Goal: Transaction & Acquisition: Download file/media

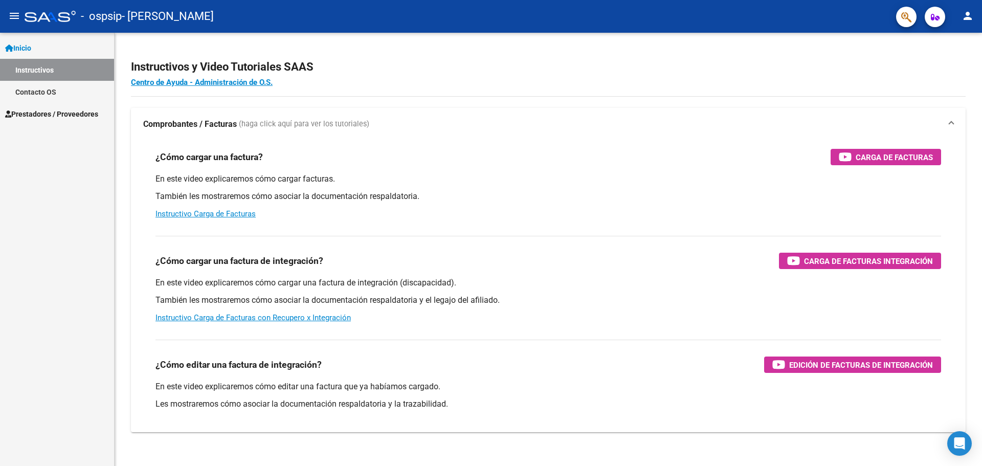
click at [939, 18] on icon "button" at bounding box center [935, 17] width 9 height 8
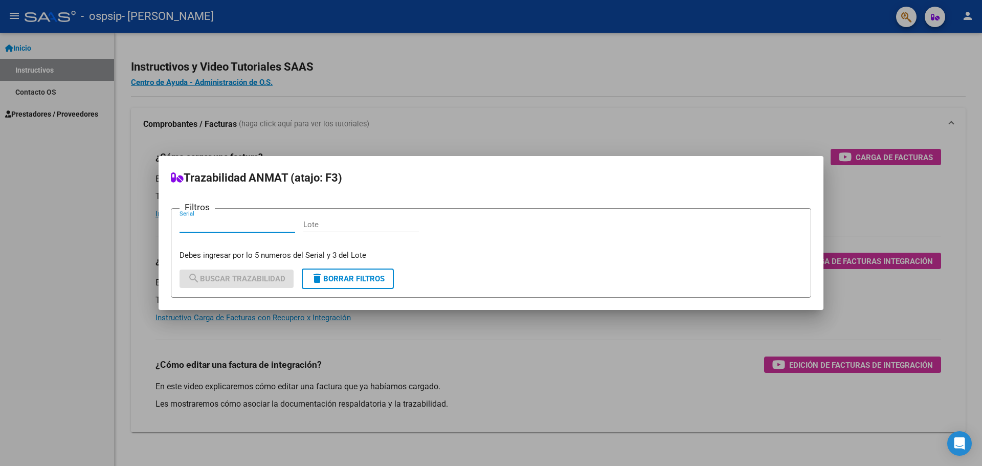
click at [807, 93] on div at bounding box center [491, 233] width 982 height 466
click at [807, 93] on app-root-component "Instructivos y Video Tutoriales SAAS Centro de Ayuda - Administración de O.S. C…" at bounding box center [548, 240] width 835 height 383
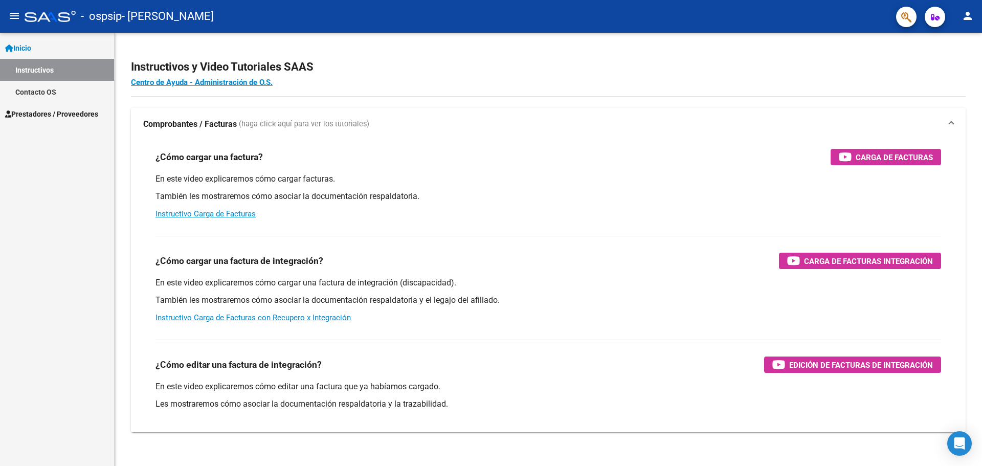
click at [974, 9] on button "person" at bounding box center [968, 16] width 20 height 20
click at [962, 43] on button "person Mi Perfil" at bounding box center [947, 43] width 62 height 25
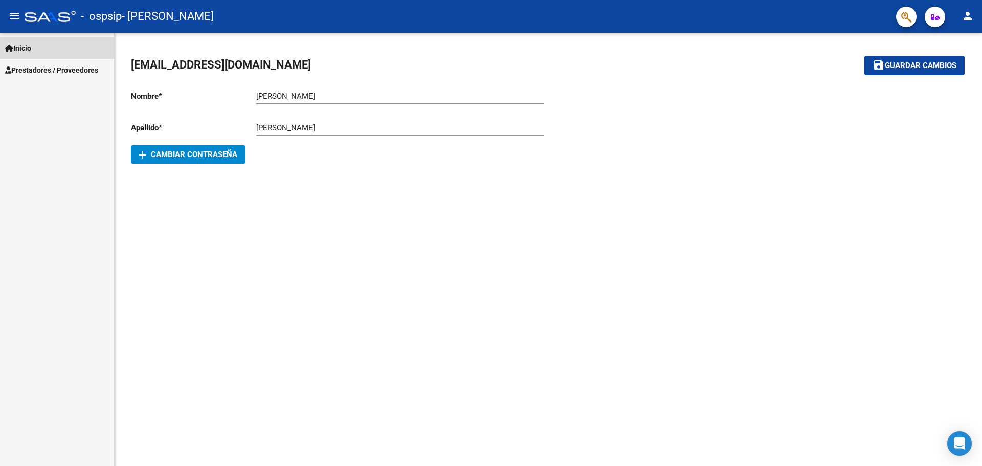
click at [68, 54] on link "Inicio" at bounding box center [57, 48] width 114 height 22
click at [968, 12] on mat-icon "person" at bounding box center [968, 16] width 12 height 12
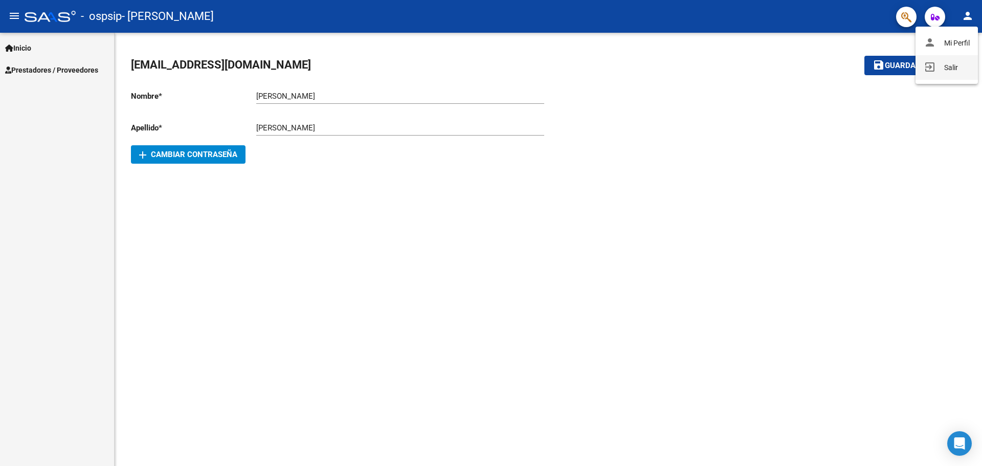
click at [952, 70] on button "exit_to_app Salir" at bounding box center [947, 67] width 62 height 25
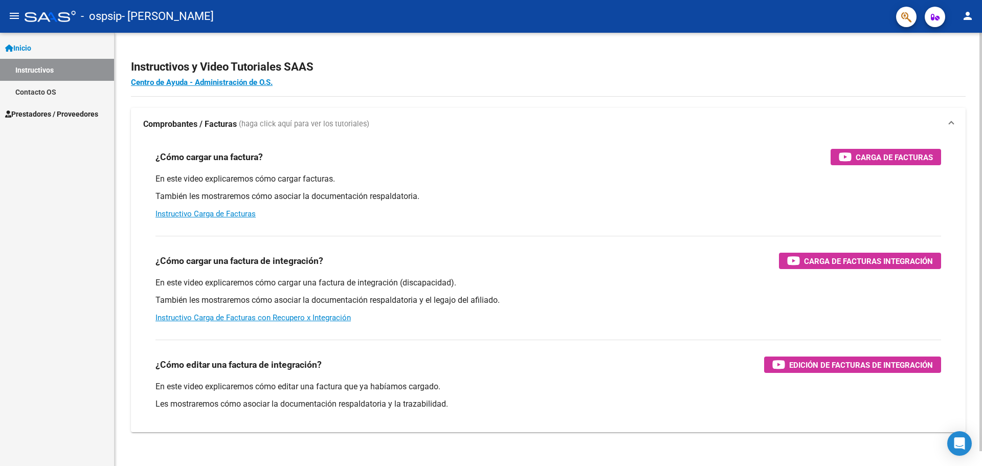
click at [447, 59] on h2 "Instructivos y Video Tutoriales SAAS" at bounding box center [548, 66] width 835 height 19
click at [964, 15] on mat-icon "person" at bounding box center [968, 16] width 12 height 12
click at [962, 47] on button "person Mi Perfil" at bounding box center [947, 43] width 62 height 25
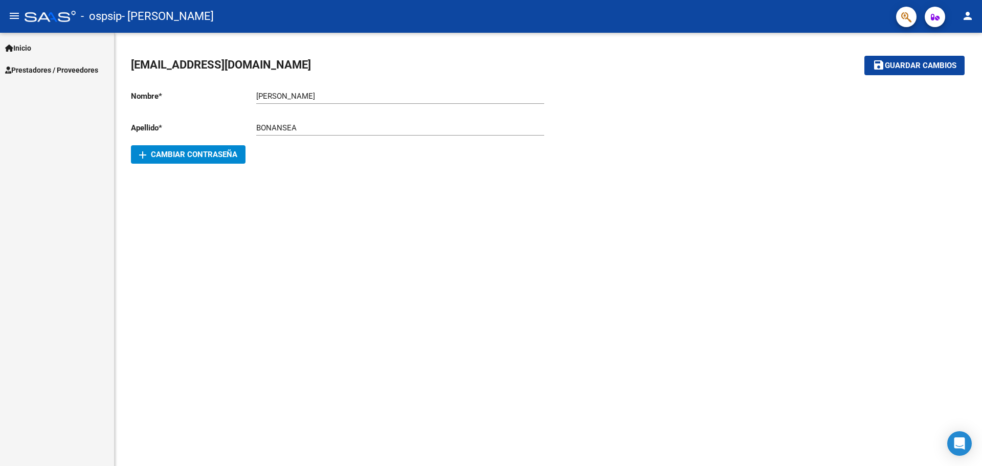
click at [909, 173] on div "cinatt.creoenmi@gmail.com save Guardar cambios Nombre * SILVIA Ingresar nombre …" at bounding box center [549, 111] width 868 height 156
click at [84, 71] on span "Prestadores / Proveedores" at bounding box center [51, 69] width 93 height 11
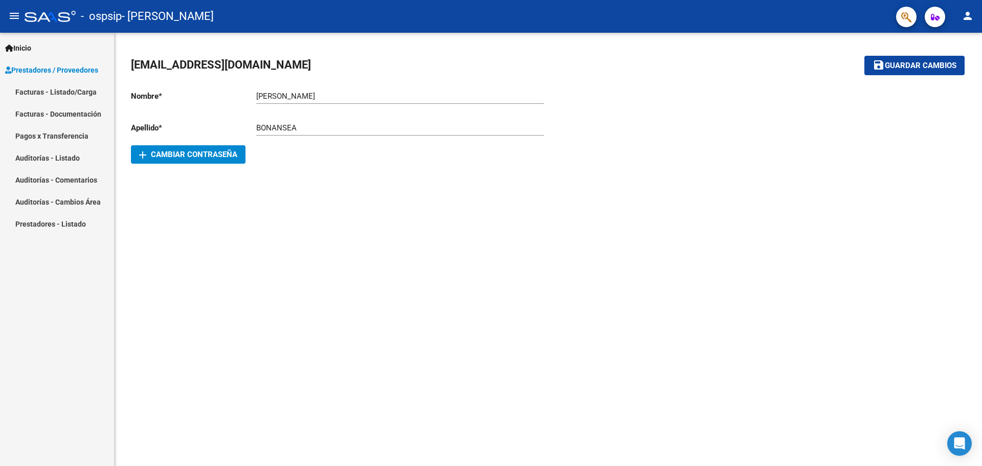
click at [73, 89] on link "Facturas - Listado/Carga" at bounding box center [57, 92] width 114 height 22
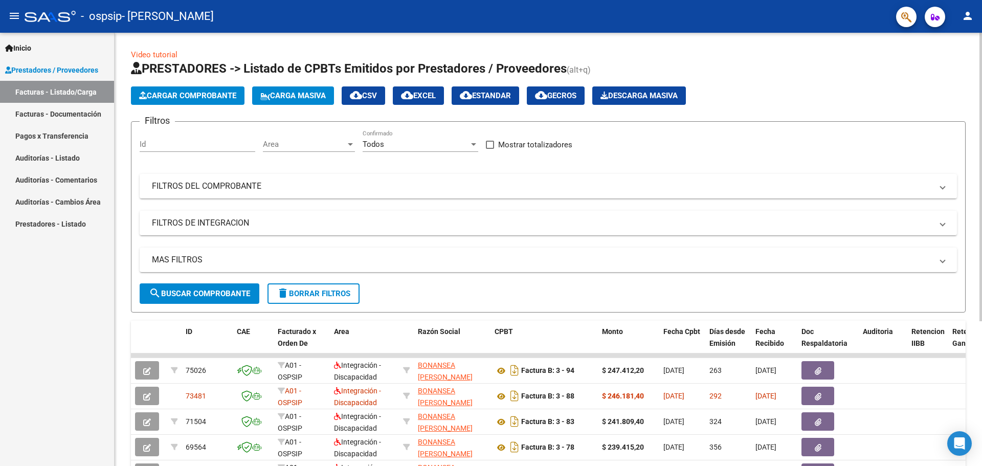
scroll to position [51, 0]
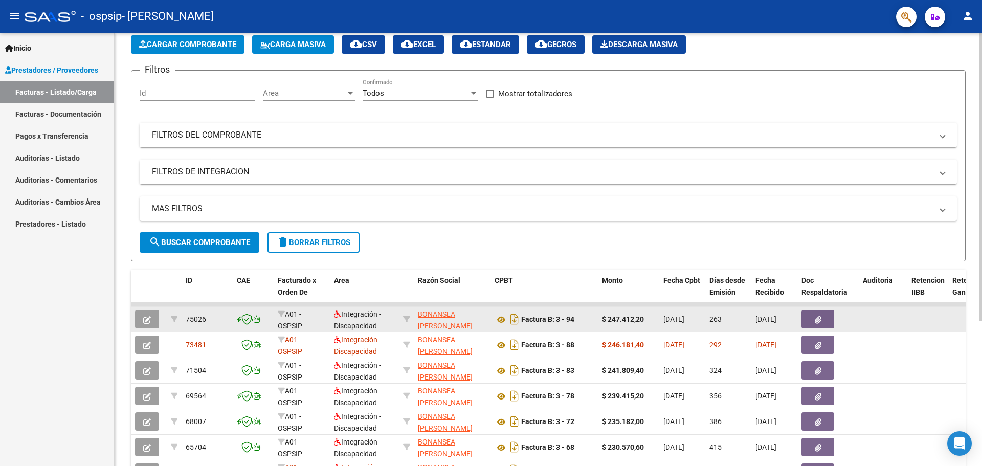
click at [813, 313] on button "button" at bounding box center [818, 319] width 33 height 18
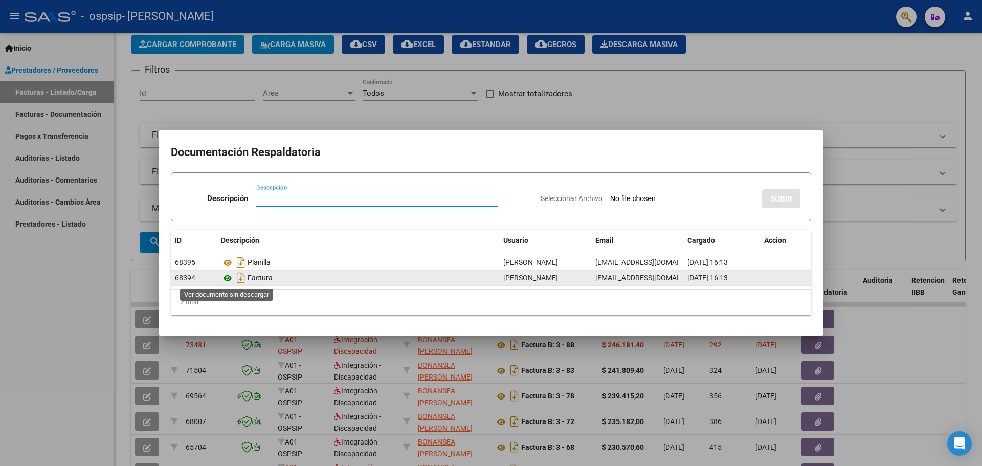
click at [223, 278] on icon at bounding box center [227, 278] width 13 height 12
